Goal: Check status: Check status

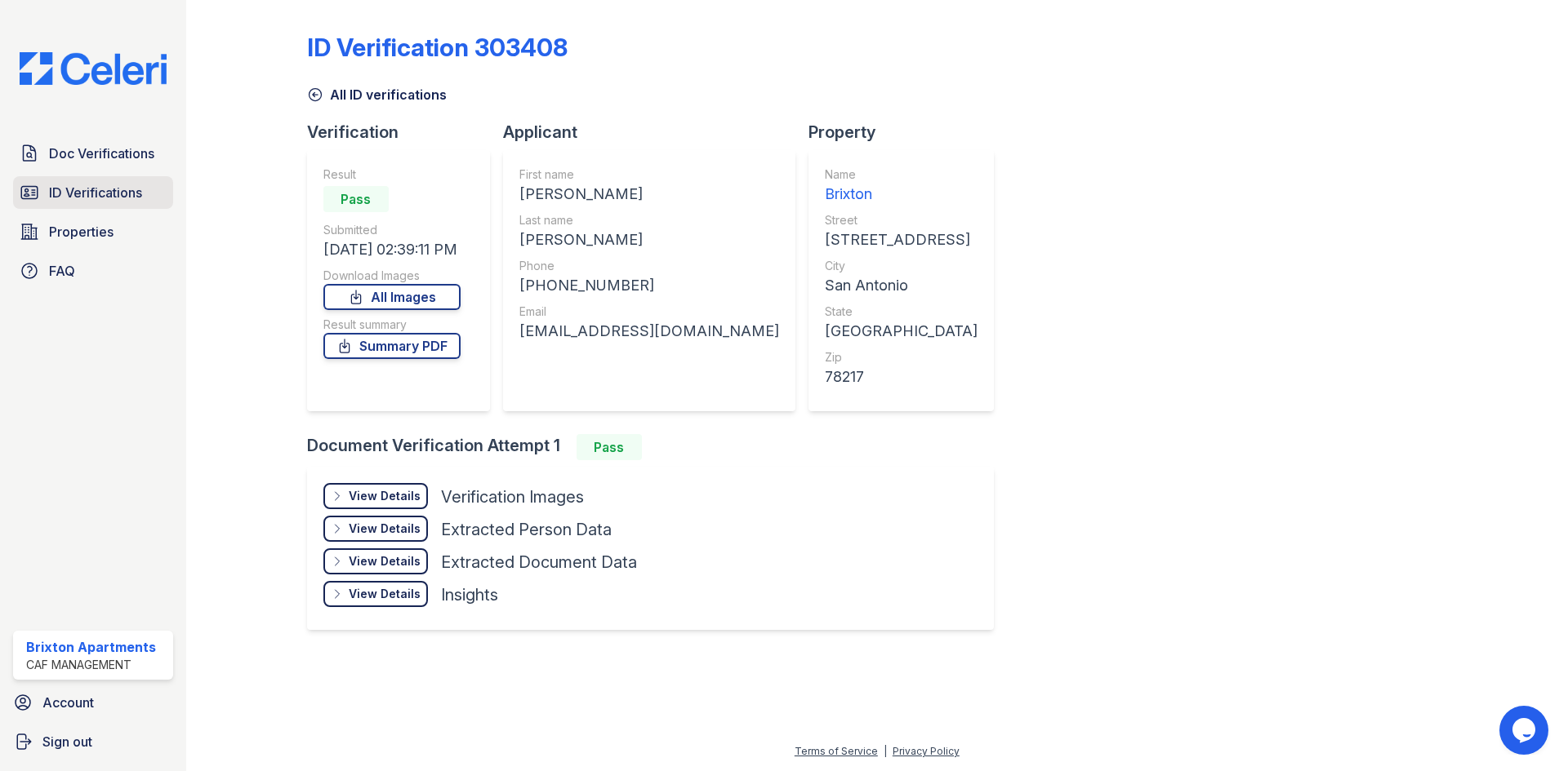
click at [91, 196] on span "ID Verifications" at bounding box center [95, 193] width 93 height 20
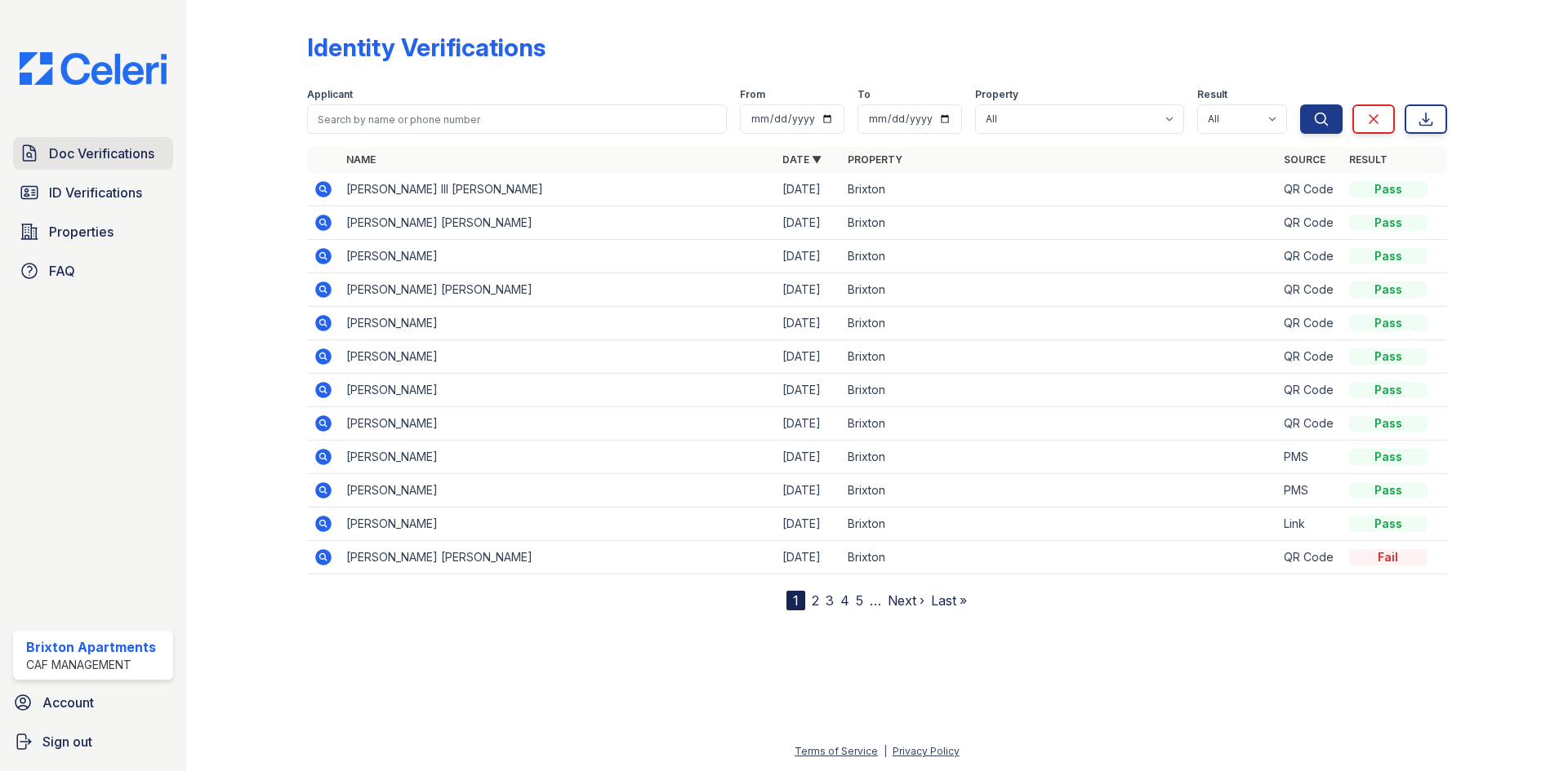
click at [87, 149] on span "Doc Verifications" at bounding box center [102, 153] width 106 height 20
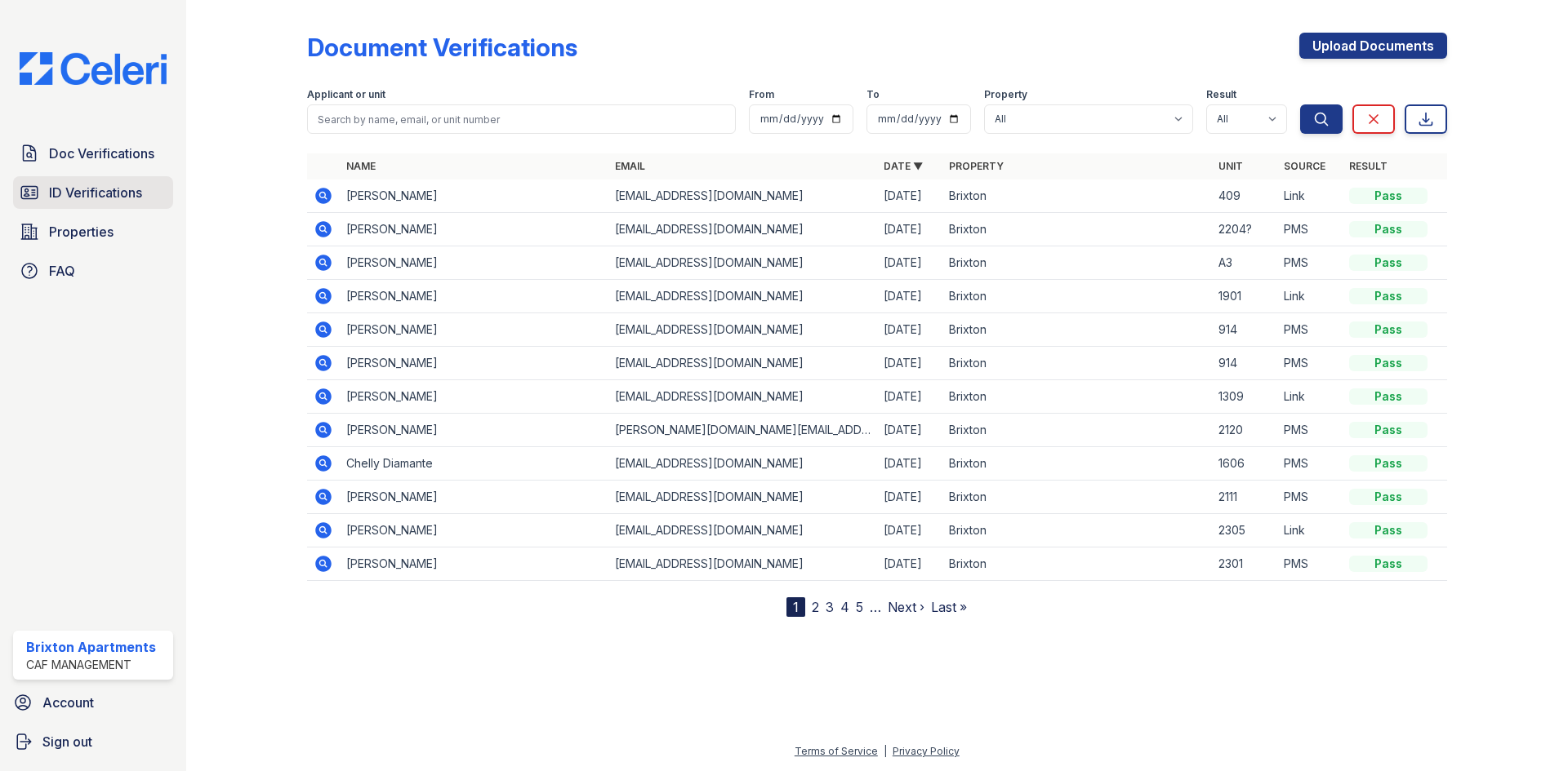
click at [135, 190] on span "ID Verifications" at bounding box center [95, 193] width 93 height 20
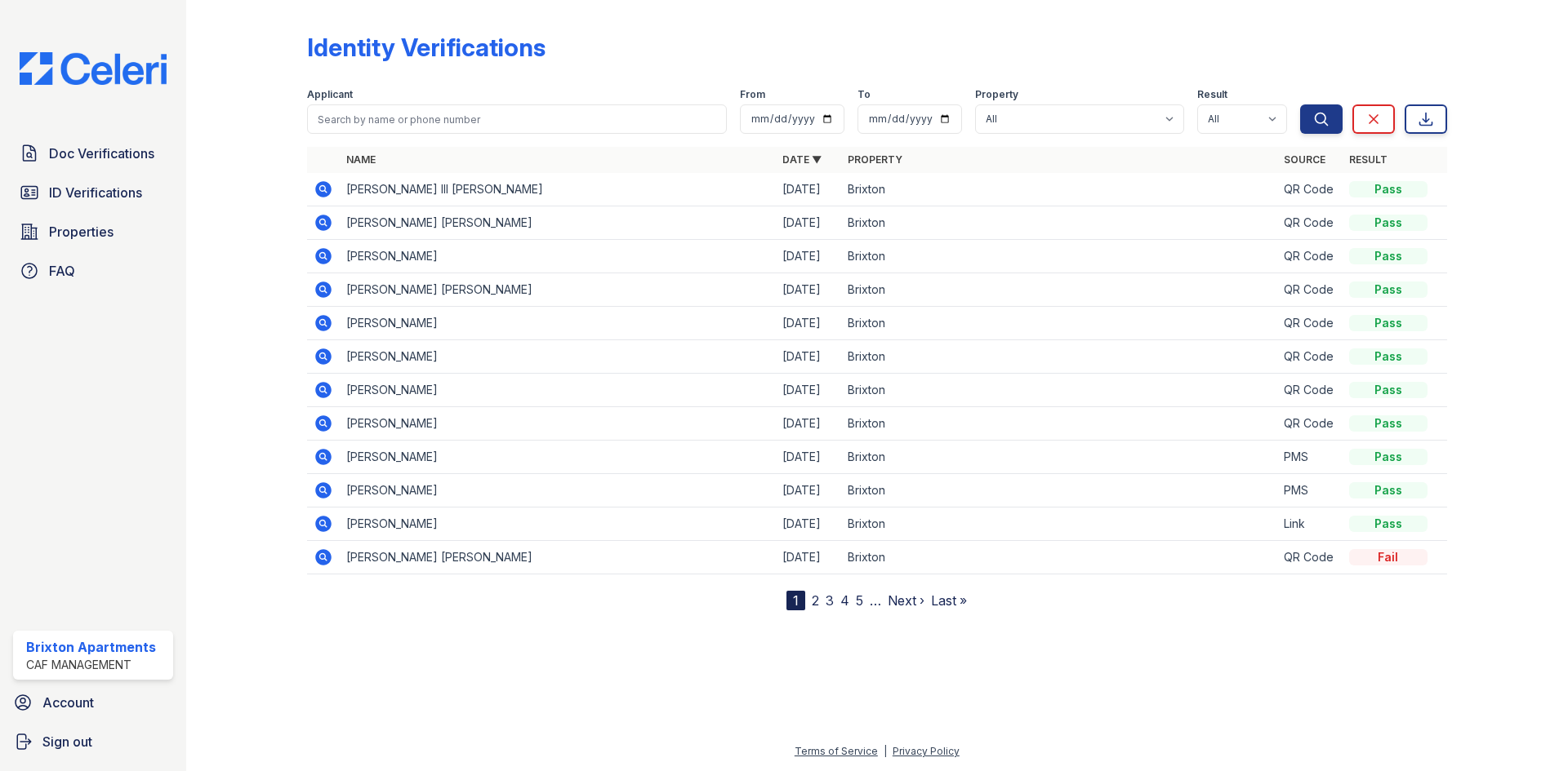
click at [320, 290] on icon at bounding box center [324, 290] width 20 height 20
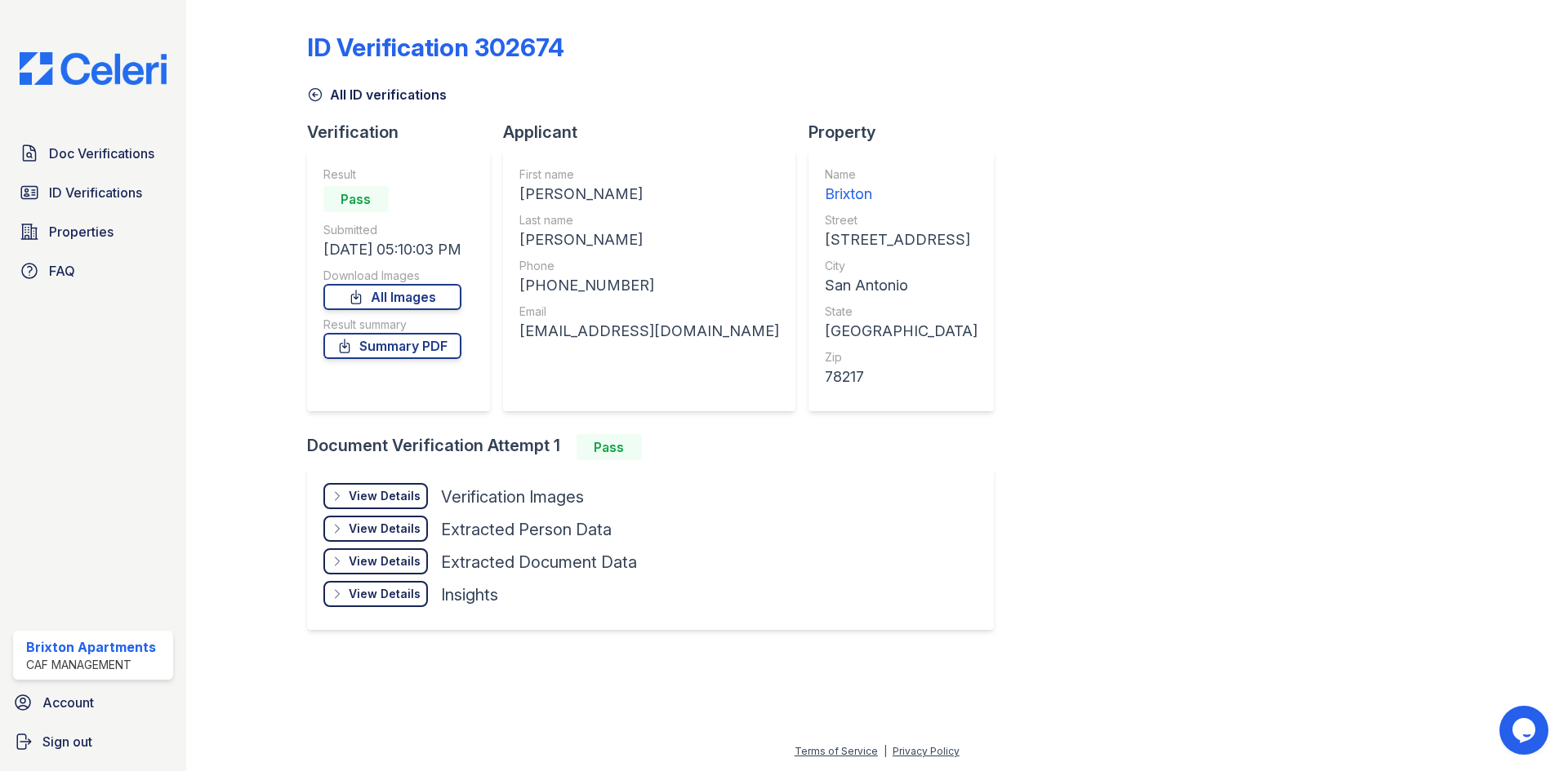
drag, startPoint x: 389, startPoint y: 506, endPoint x: 509, endPoint y: 479, distance: 123.0
click at [389, 506] on div "View Details Details" at bounding box center [375, 496] width 105 height 26
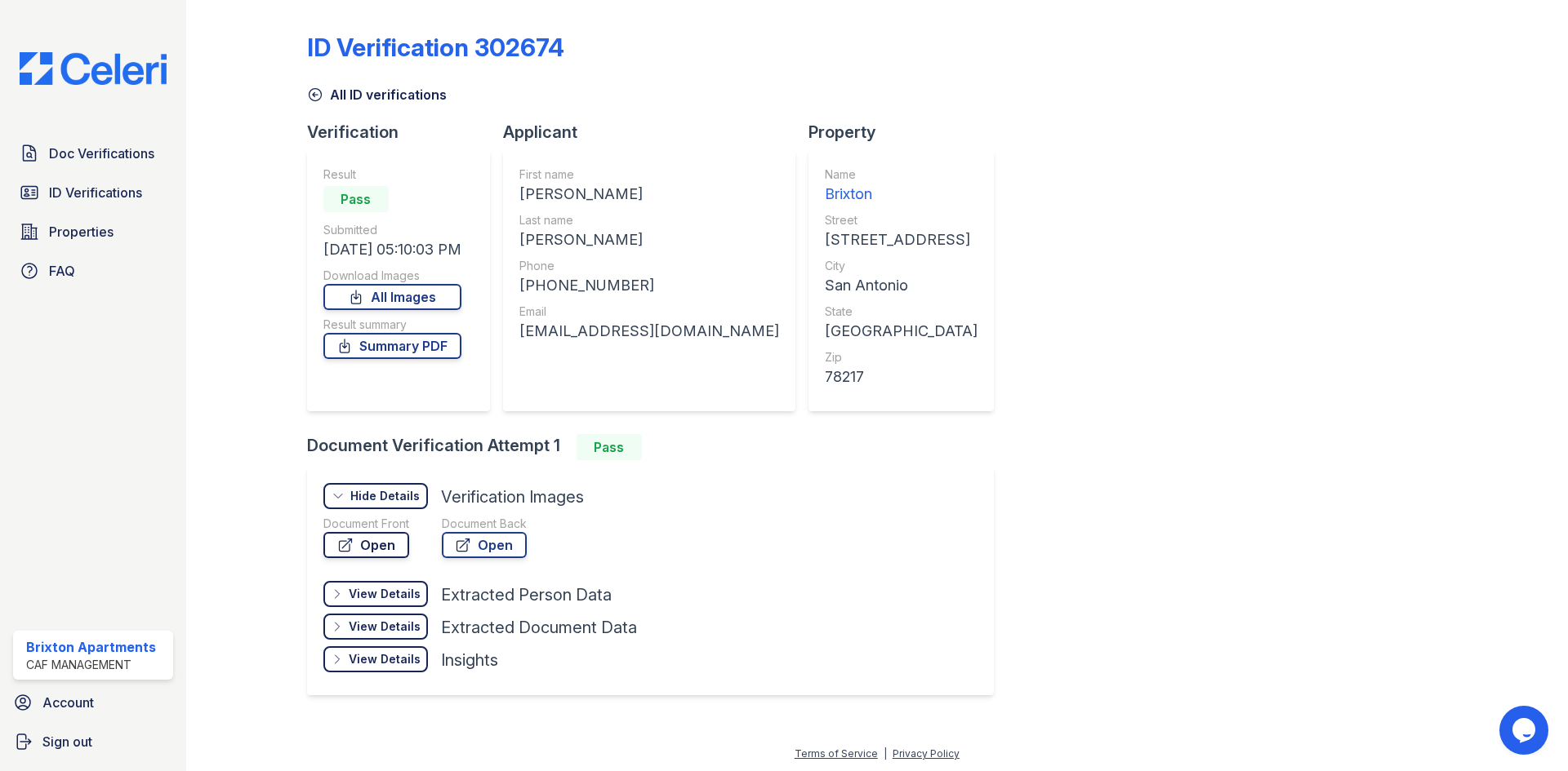
click at [395, 547] on link "Open" at bounding box center [367, 545] width 86 height 26
